Goal: Information Seeking & Learning: Check status

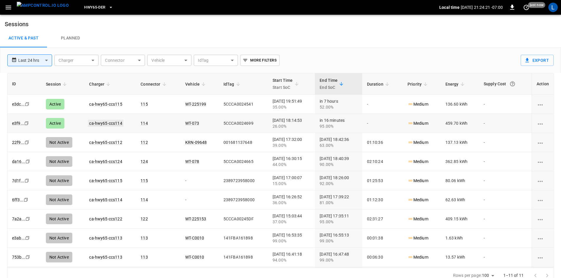
click at [106, 121] on link "ca-hwy65-ccs114" at bounding box center [105, 123] width 35 height 7
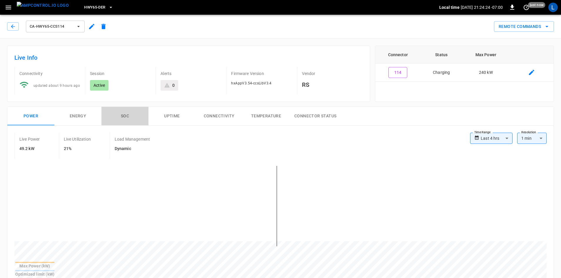
click at [128, 115] on button "SOC" at bounding box center [124, 116] width 47 height 19
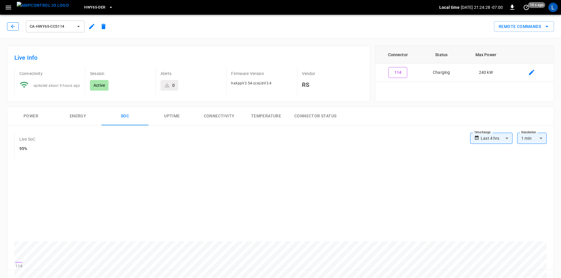
click at [12, 25] on icon "button" at bounding box center [13, 27] width 6 height 6
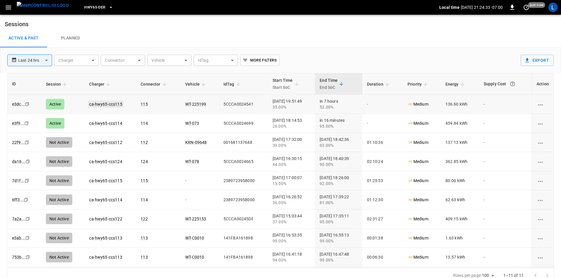
click at [107, 104] on link "ca-hwy65-ccs115" at bounding box center [105, 104] width 35 height 7
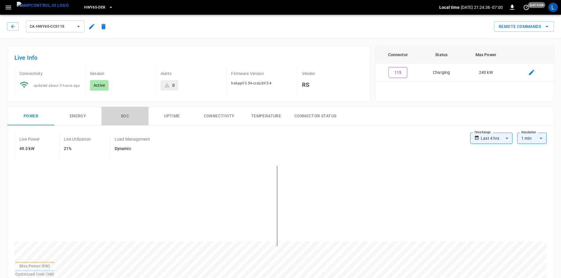
click at [123, 116] on button "SOC" at bounding box center [124, 116] width 47 height 19
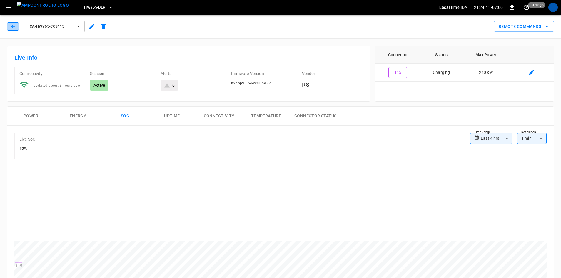
click at [13, 28] on icon "button" at bounding box center [13, 27] width 6 height 6
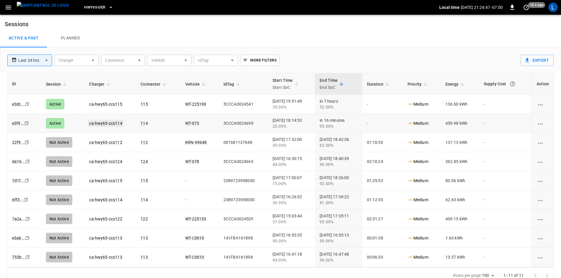
click at [107, 123] on link "ca-hwy65-ccs114" at bounding box center [105, 123] width 35 height 7
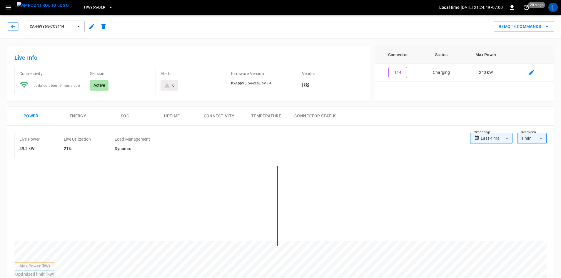
click at [124, 115] on button "SOC" at bounding box center [124, 116] width 47 height 19
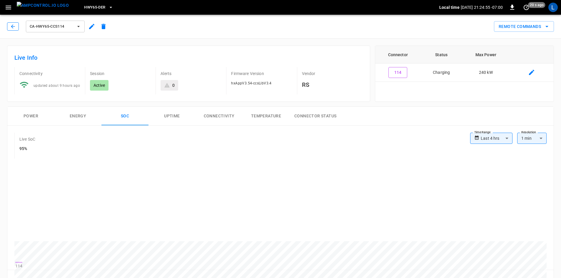
click at [16, 26] on button "button" at bounding box center [13, 26] width 12 height 8
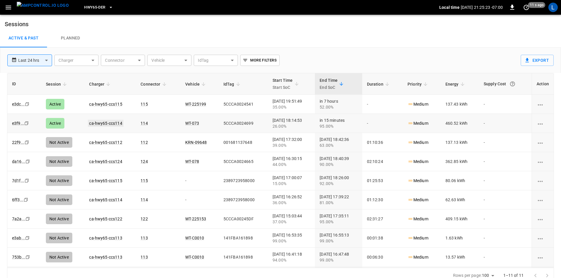
click at [113, 124] on link "ca-hwy65-ccs114" at bounding box center [105, 123] width 35 height 7
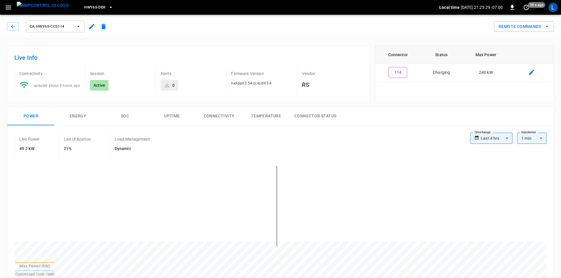
click at [125, 115] on button "SOC" at bounding box center [124, 116] width 47 height 19
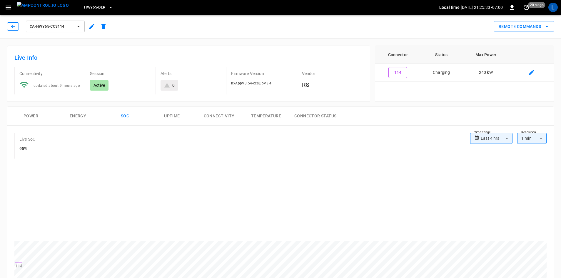
click at [15, 26] on icon "button" at bounding box center [13, 27] width 6 height 6
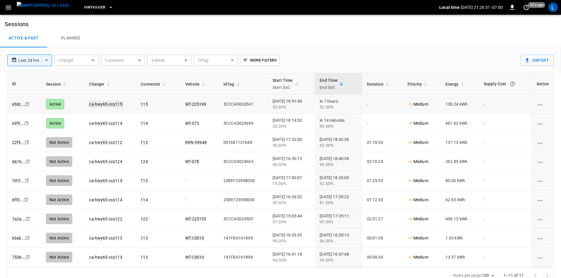
click at [113, 105] on link "ca-hwy65-ccs115" at bounding box center [105, 104] width 35 height 7
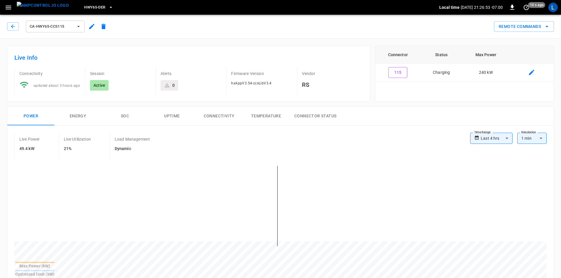
click at [124, 115] on button "SOC" at bounding box center [124, 116] width 47 height 19
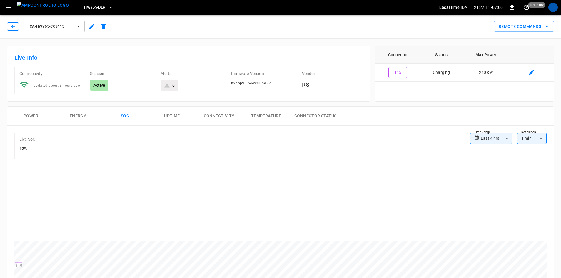
click at [12, 26] on icon "button" at bounding box center [13, 26] width 4 height 4
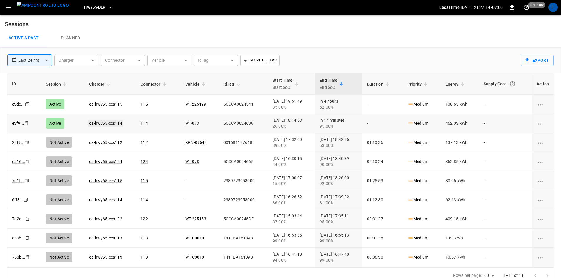
click at [108, 123] on link "ca-hwy65-ccs114" at bounding box center [105, 123] width 35 height 7
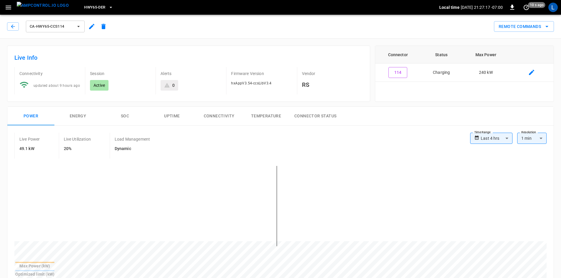
click at [126, 116] on button "SOC" at bounding box center [124, 116] width 47 height 19
